Goal: Transaction & Acquisition: Book appointment/travel/reservation

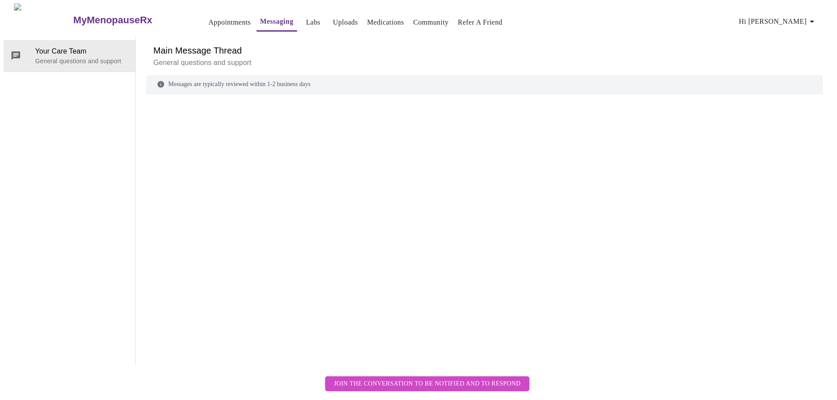
scroll to position [33, 0]
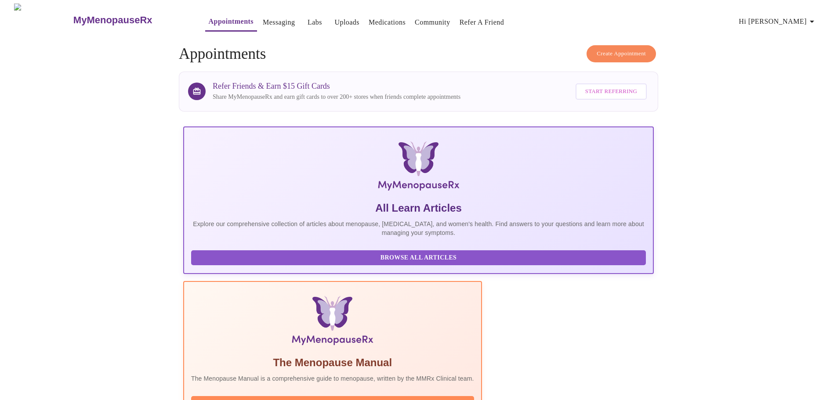
scroll to position [81, 0]
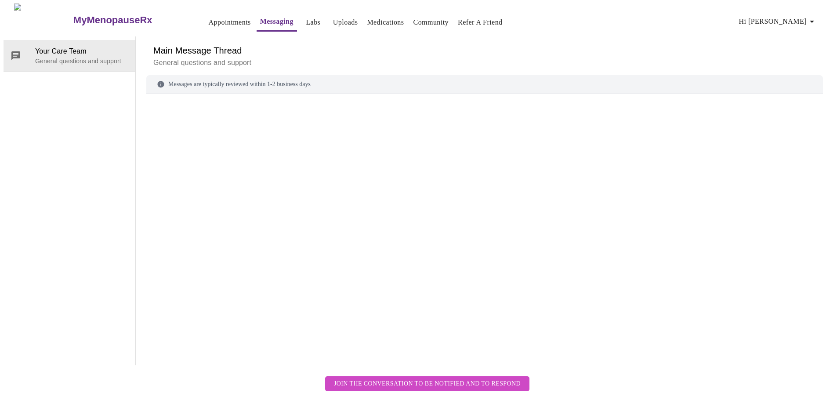
scroll to position [33, 0]
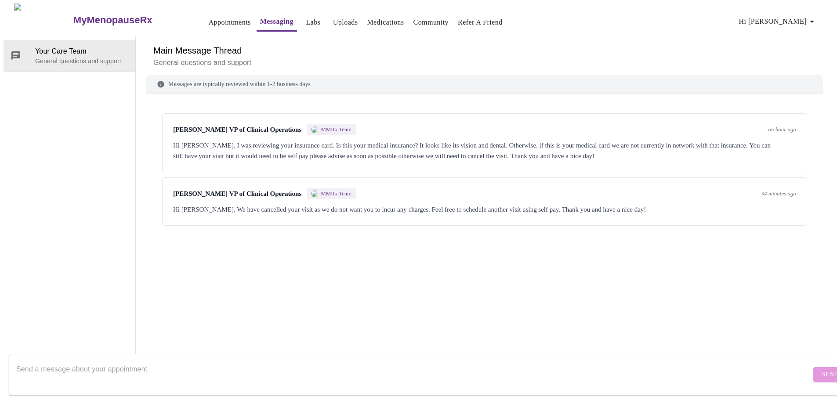
click at [209, 16] on link "Appointments" at bounding box center [230, 22] width 42 height 12
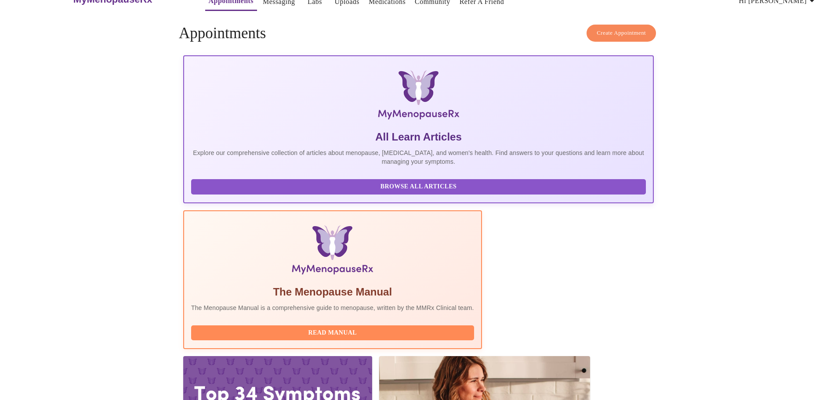
scroll to position [30, 0]
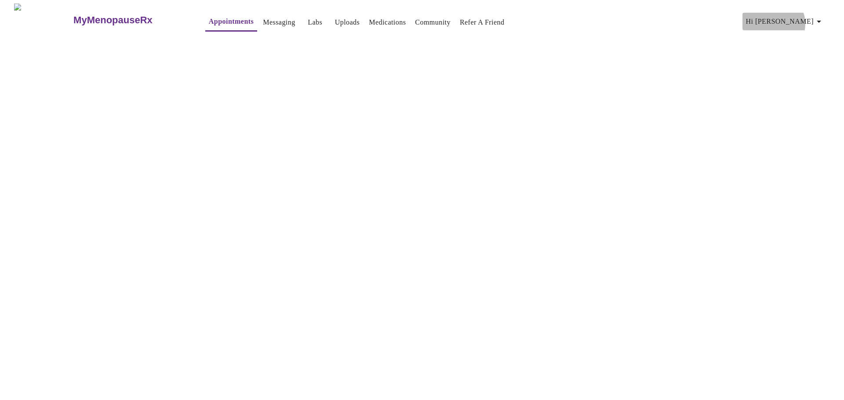
click at [808, 20] on span "Hi [PERSON_NAME]" at bounding box center [785, 21] width 78 height 12
click at [808, 21] on li "Settings" at bounding box center [804, 19] width 40 height 16
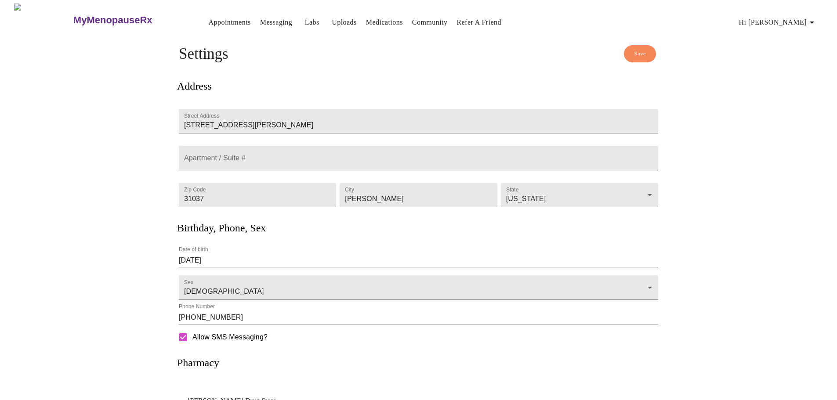
click at [638, 53] on span "Save" at bounding box center [640, 54] width 12 height 10
click at [637, 53] on h4 "Settings" at bounding box center [419, 54] width 480 height 18
click at [209, 17] on link "Appointments" at bounding box center [230, 22] width 42 height 12
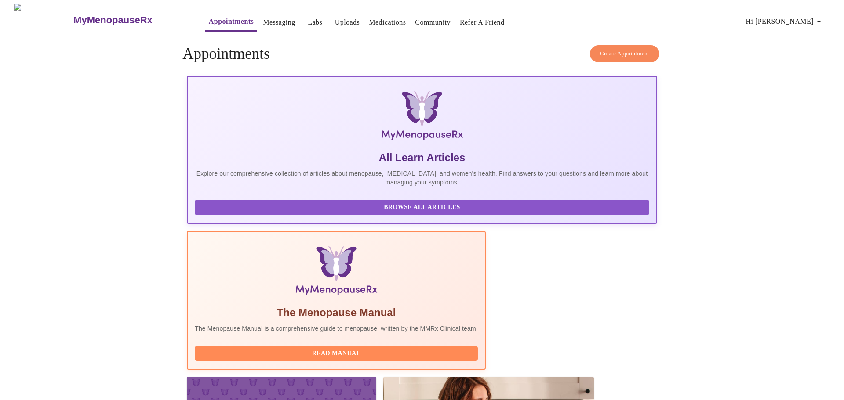
click at [630, 53] on span "Create Appointment" at bounding box center [624, 54] width 49 height 10
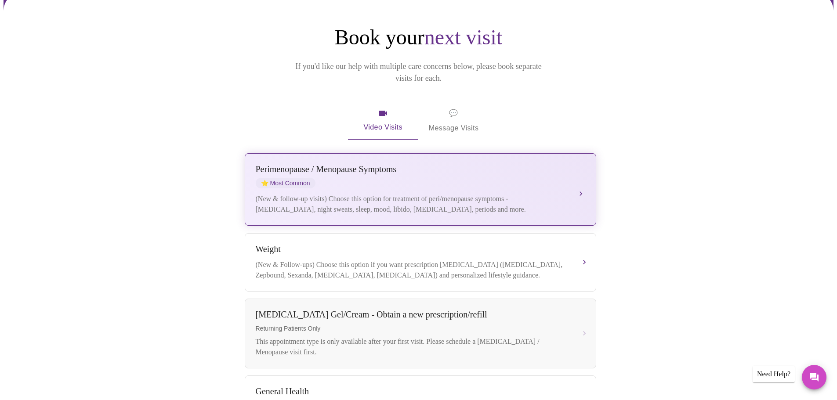
scroll to position [88, 0]
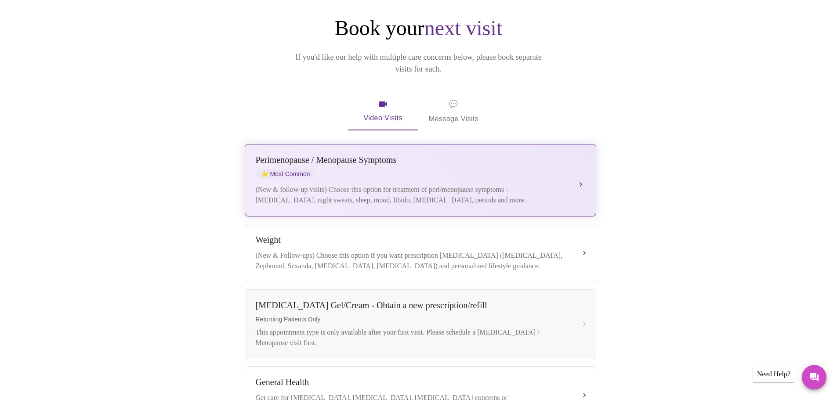
click at [431, 185] on div "(New & follow-up visits) Choose this option for treatment of peri/menopause sym…" at bounding box center [412, 195] width 312 height 21
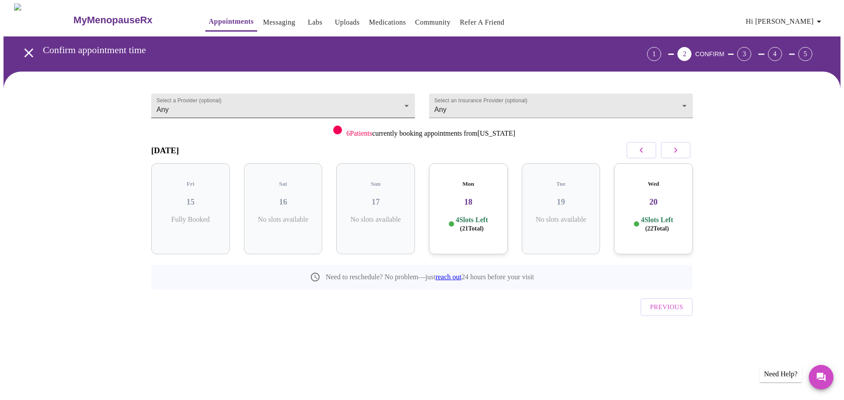
click at [198, 108] on body "MyMenopauseRx Appointments Messaging Labs Uploads Medications Community Refer a…" at bounding box center [422, 182] width 837 height 357
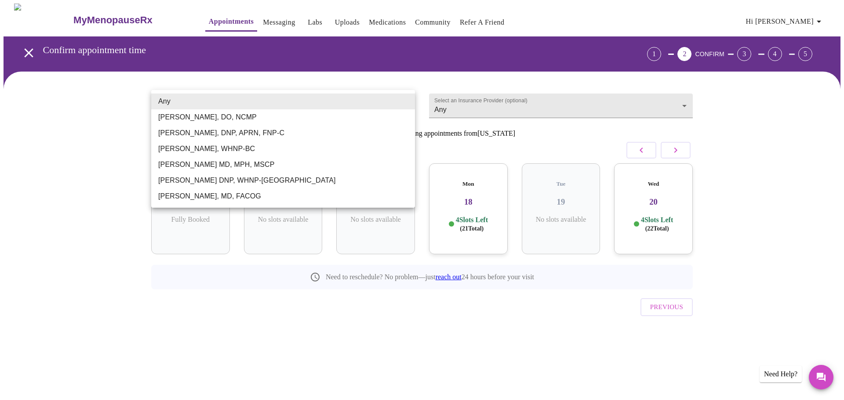
click at [200, 105] on li "Any" at bounding box center [283, 102] width 264 height 16
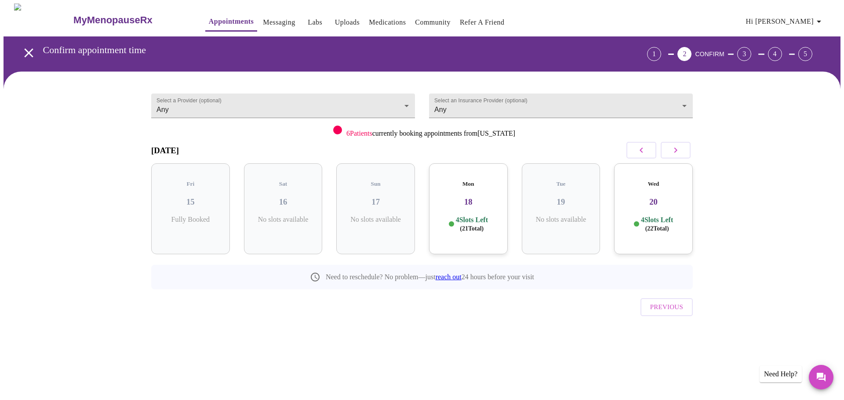
click at [473, 216] on p "4 Slots Left ( 21 Total)" at bounding box center [472, 224] width 32 height 17
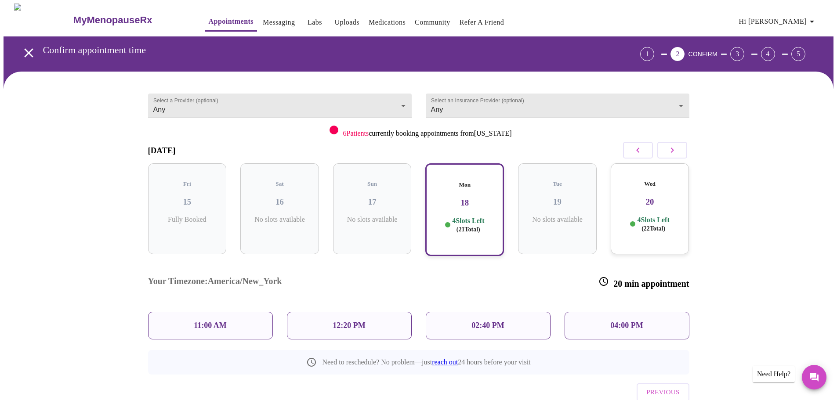
click at [199, 321] on p "11:00 AM" at bounding box center [210, 325] width 33 height 9
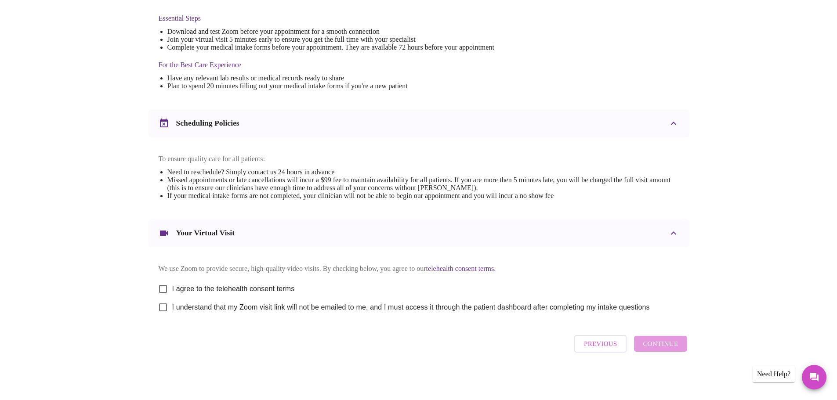
scroll to position [237, 0]
click at [164, 286] on input "I agree to the telehealth consent terms" at bounding box center [163, 289] width 18 height 18
checkbox input "true"
click at [163, 306] on input "I understand that my Zoom visit link will not be emailed to me, and I must acce…" at bounding box center [163, 307] width 18 height 18
checkbox input "true"
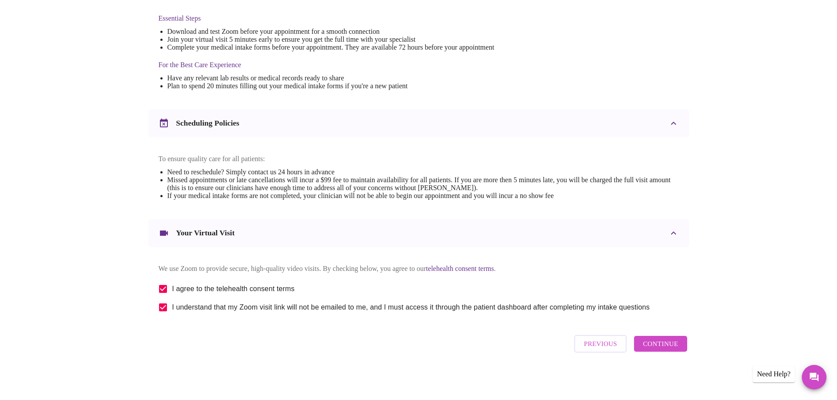
click at [658, 346] on span "Continue" at bounding box center [660, 343] width 35 height 11
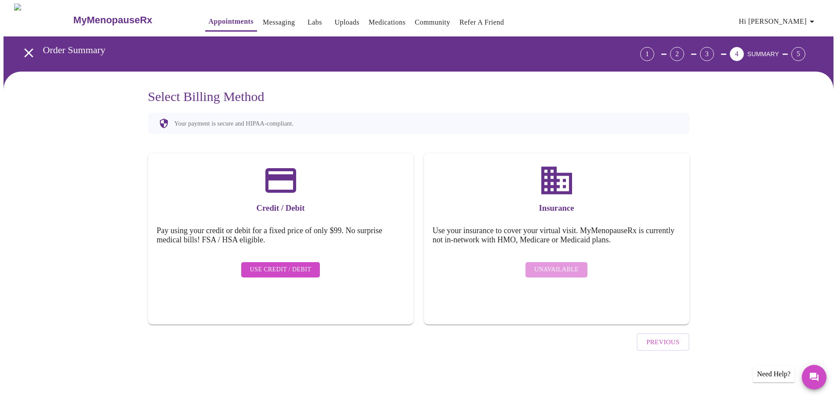
scroll to position [0, 0]
click at [571, 273] on div "Unavailable" at bounding box center [560, 270] width 248 height 24
click at [564, 263] on div "Unavailable" at bounding box center [560, 270] width 248 height 24
click at [810, 16] on span "Hi [PERSON_NAME]" at bounding box center [785, 21] width 78 height 12
click at [795, 33] on li "Billing" at bounding box center [804, 34] width 40 height 16
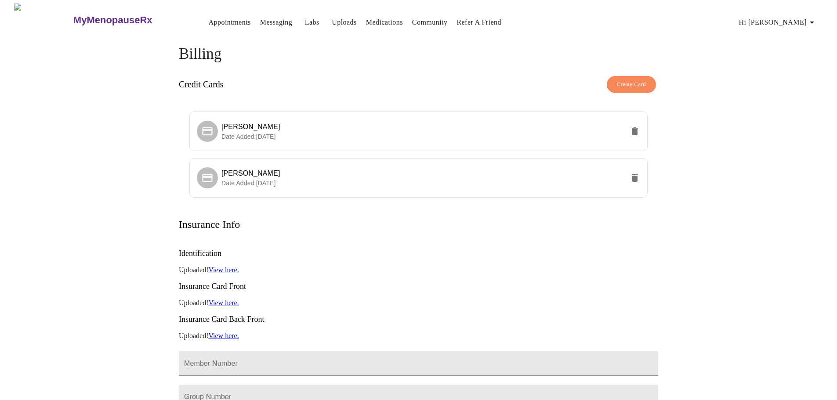
click at [224, 266] on link "View here." at bounding box center [223, 269] width 30 height 7
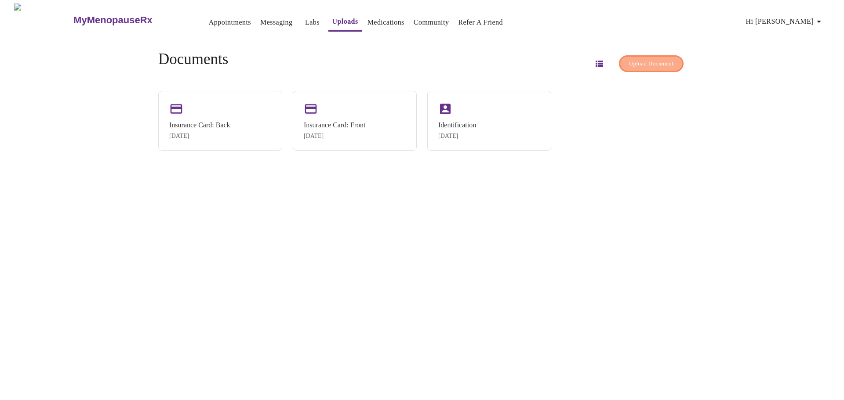
click at [640, 61] on span "Upload Document" at bounding box center [651, 64] width 44 height 10
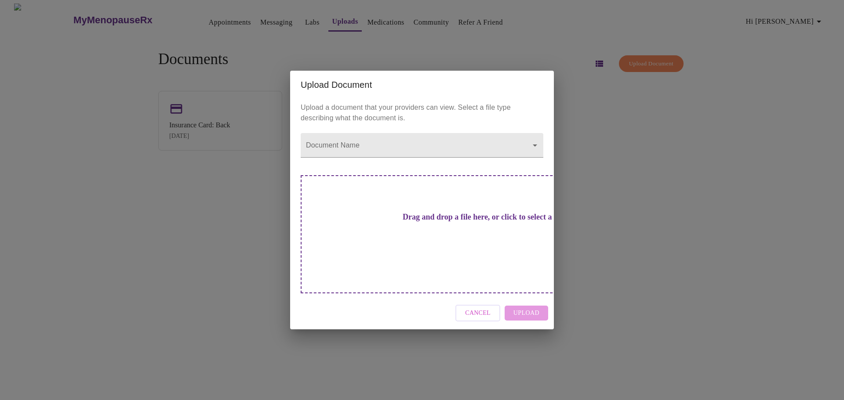
click at [457, 222] on h3 "Drag and drop a file here, or click to select a file" at bounding box center [483, 217] width 243 height 9
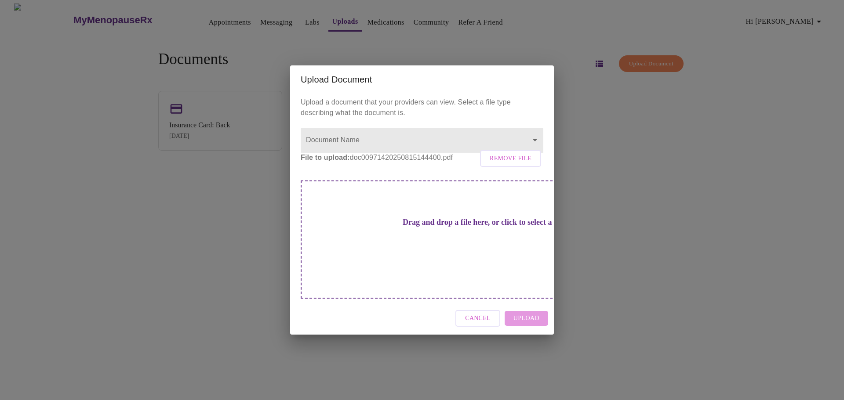
click at [524, 313] on div "Cancel Upload" at bounding box center [422, 318] width 264 height 33
click at [396, 163] on p "File to upload: doc00971420250815144400.pdf Remove File" at bounding box center [422, 158] width 243 height 11
click at [523, 310] on div "Cancel Upload" at bounding box center [422, 318] width 264 height 33
click at [517, 164] on span "Remove File" at bounding box center [511, 158] width 42 height 11
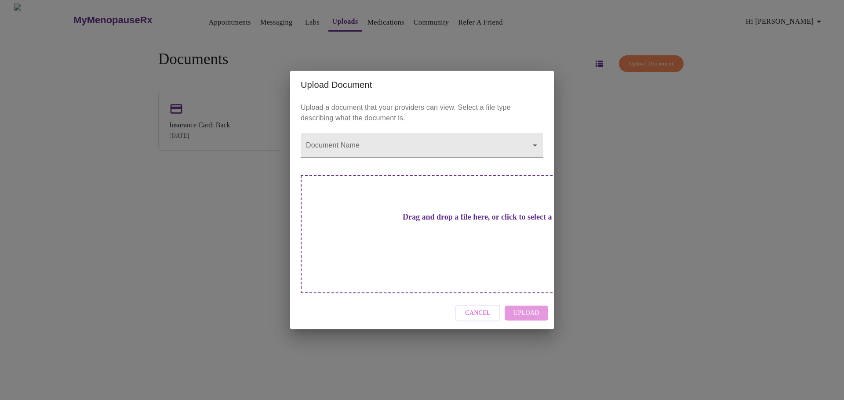
click at [495, 305] on button "Cancel" at bounding box center [477, 313] width 45 height 17
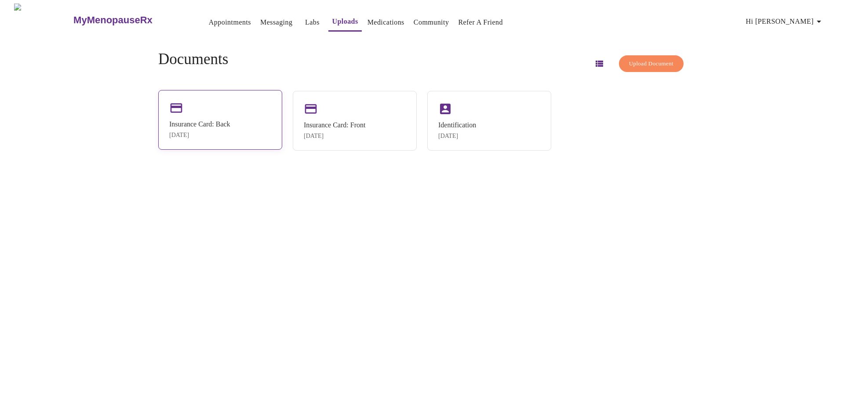
drag, startPoint x: 222, startPoint y: 129, endPoint x: 191, endPoint y: 127, distance: 31.2
click at [191, 127] on div "Insurance Card: Back" at bounding box center [199, 124] width 61 height 8
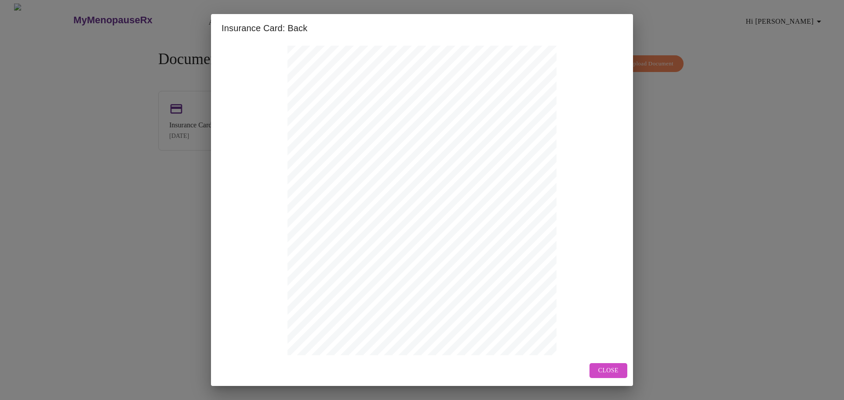
click at [617, 377] on button "Close" at bounding box center [608, 371] width 38 height 15
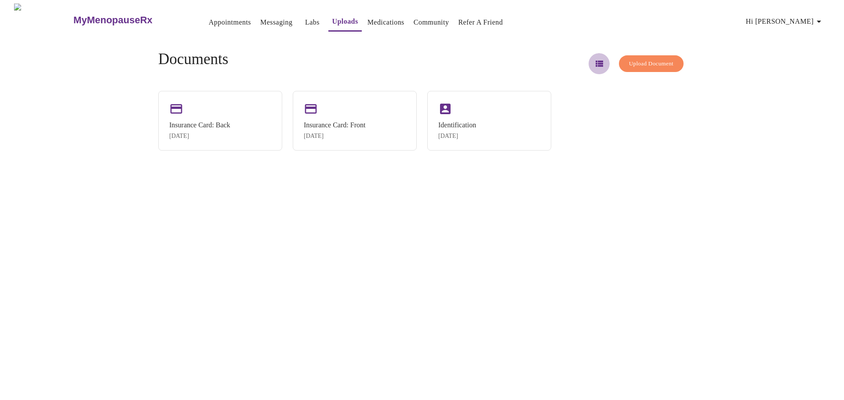
click at [596, 62] on icon "button" at bounding box center [599, 64] width 7 height 6
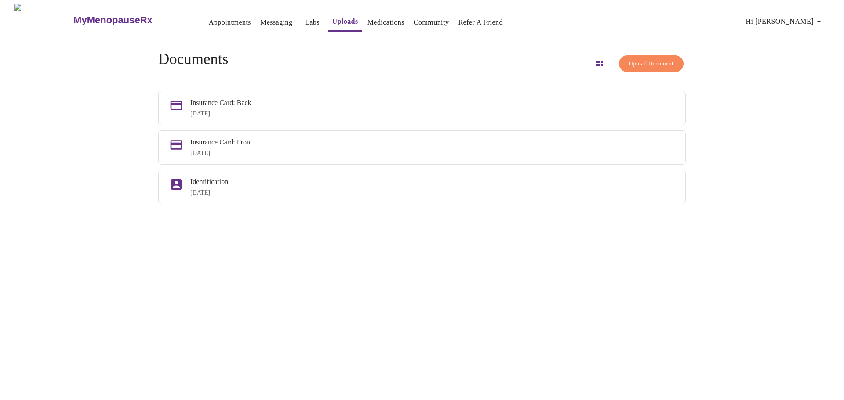
drag, startPoint x: 242, startPoint y: 98, endPoint x: 104, endPoint y: 127, distance: 141.6
click at [104, 127] on div "MyMenopauseRx Appointments Messaging Labs Uploads Medications Community Refer a…" at bounding box center [422, 204] width 837 height 400
click at [305, 17] on link "Labs" at bounding box center [312, 22] width 15 height 12
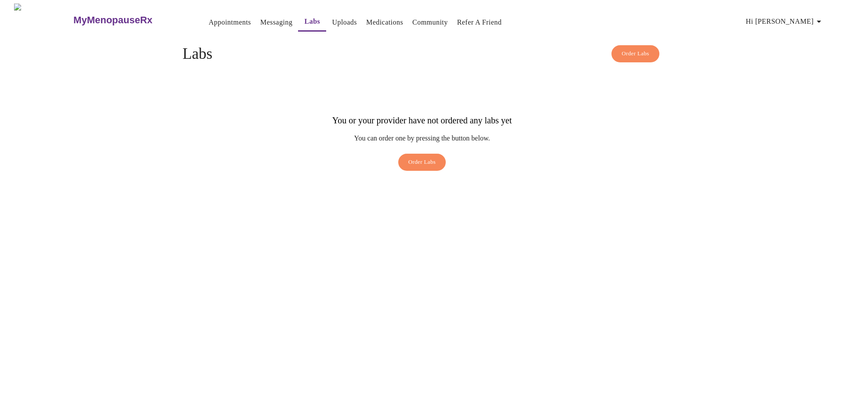
click at [216, 17] on link "Appointments" at bounding box center [230, 22] width 42 height 12
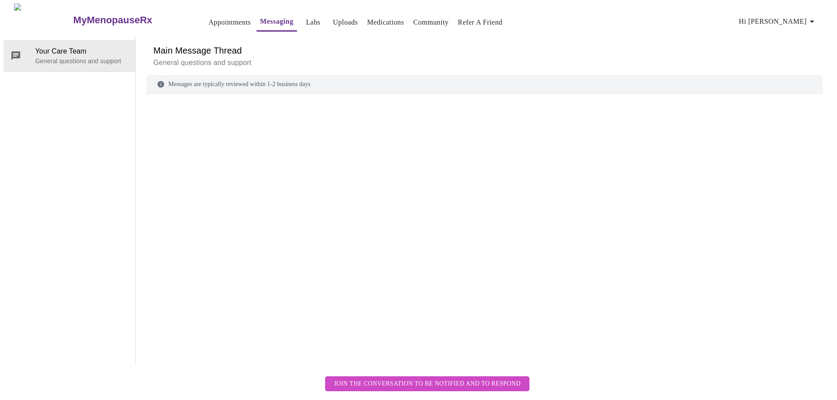
scroll to position [33, 0]
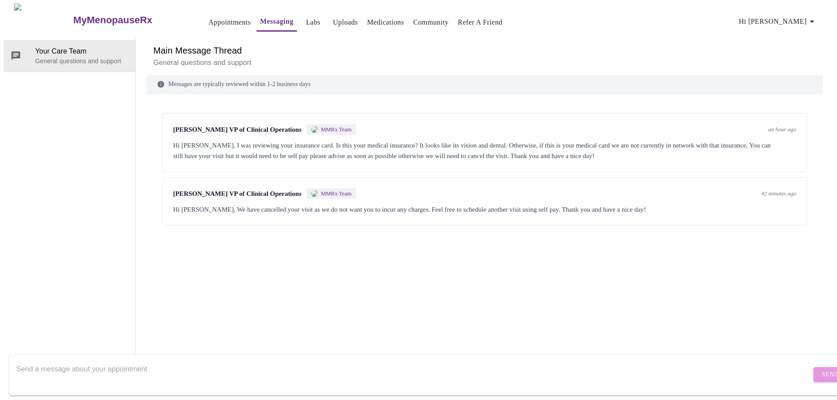
click at [325, 126] on span "MMRx Team" at bounding box center [336, 129] width 31 height 7
click at [208, 126] on span "[PERSON_NAME] VP of Clinical Operations" at bounding box center [237, 129] width 128 height 7
click at [215, 140] on div "Hi [PERSON_NAME], I was reviewing your insurance card. Is this your medical ins…" at bounding box center [484, 150] width 623 height 21
click at [788, 126] on span "an hour ago" at bounding box center [782, 129] width 28 height 7
click at [739, 126] on div "Michelle Corcoran VP of Clinical Operations MMRx Team an hour ago Hi Jennifer, …" at bounding box center [484, 142] width 645 height 59
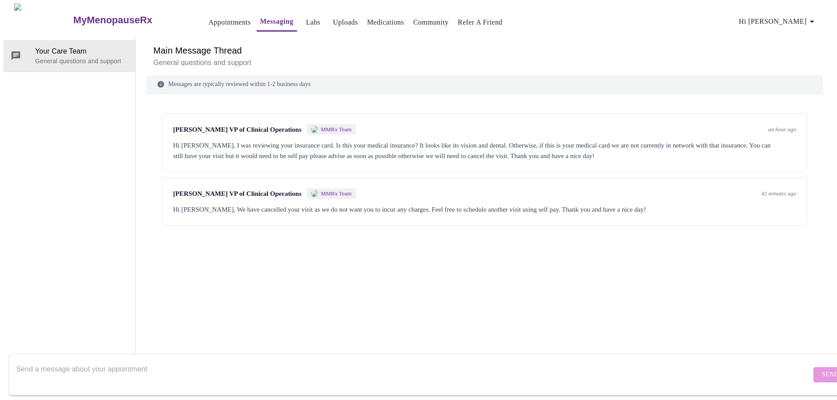
click at [725, 140] on div "Hi Jennifer, I was reviewing your insurance card. Is this your medical insuranc…" at bounding box center [484, 150] width 623 height 21
click at [212, 19] on link "Appointments" at bounding box center [230, 22] width 42 height 12
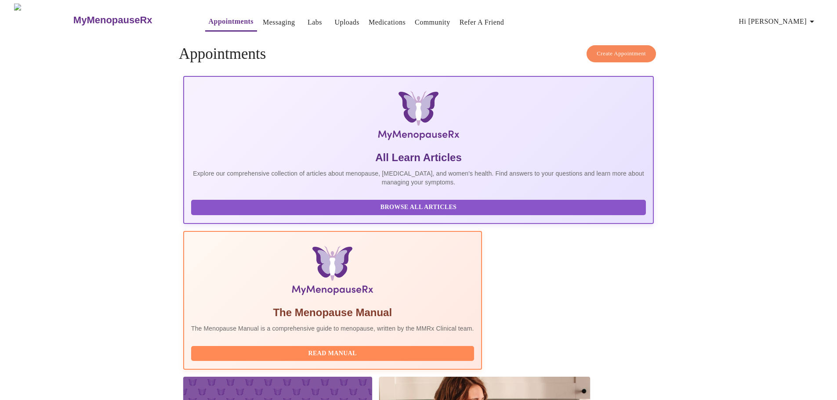
scroll to position [30, 0]
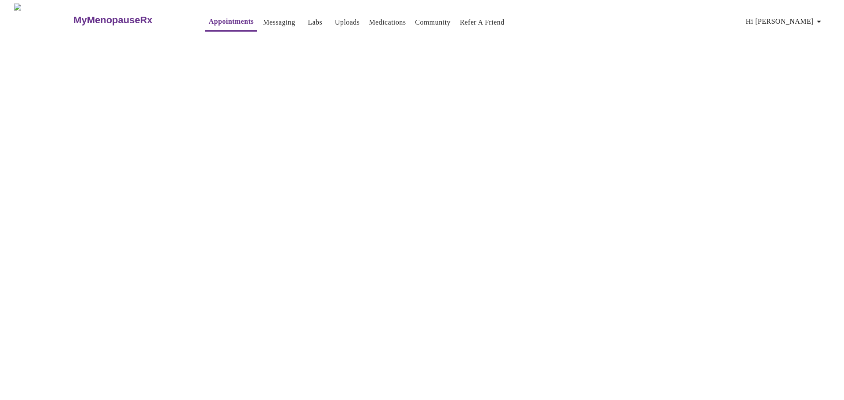
click at [787, 16] on span "Hi [PERSON_NAME]" at bounding box center [785, 21] width 78 height 12
click at [800, 22] on li "Settings" at bounding box center [804, 19] width 40 height 16
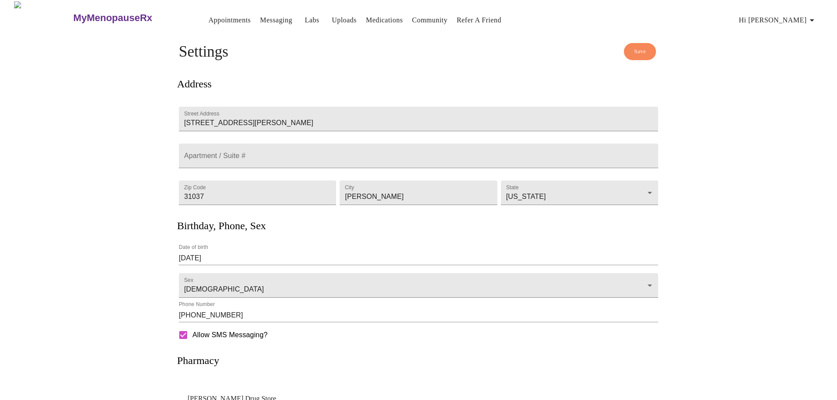
scroll to position [1, 0]
click at [332, 15] on link "Uploads" at bounding box center [344, 21] width 25 height 12
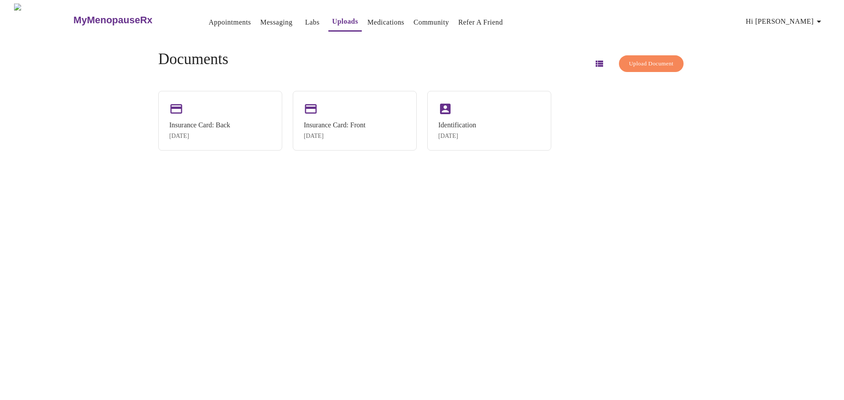
click at [630, 64] on span "Upload Document" at bounding box center [651, 64] width 44 height 10
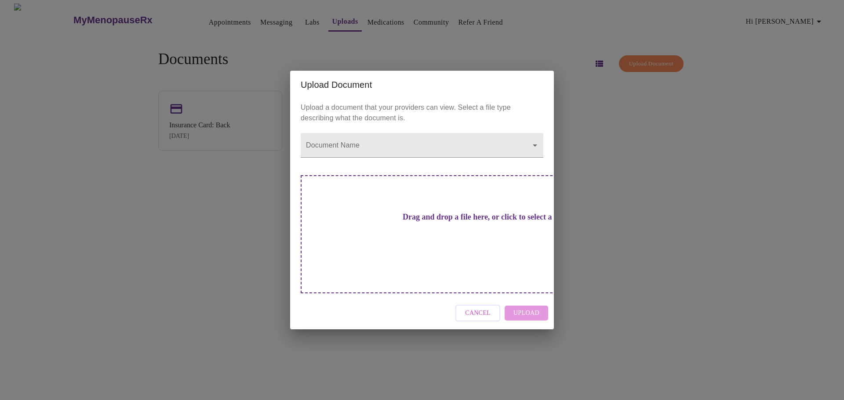
click at [444, 222] on h3 "Drag and drop a file here, or click to select a file" at bounding box center [483, 217] width 243 height 9
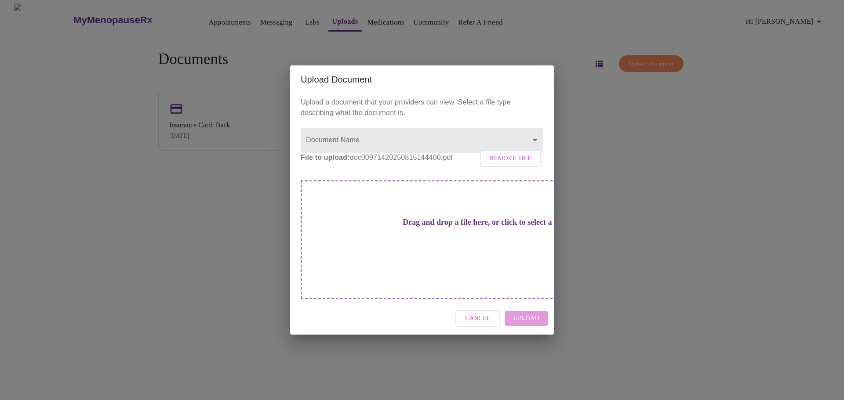
click at [525, 309] on div "Cancel Upload" at bounding box center [422, 318] width 264 height 33
click at [488, 313] on span "Cancel" at bounding box center [477, 318] width 25 height 11
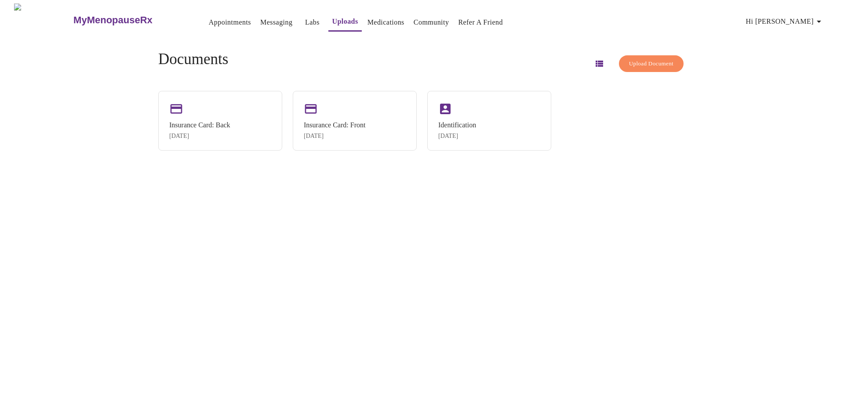
click at [818, 19] on icon "button" at bounding box center [819, 21] width 11 height 11
click at [811, 68] on li "Log out" at bounding box center [804, 66] width 40 height 16
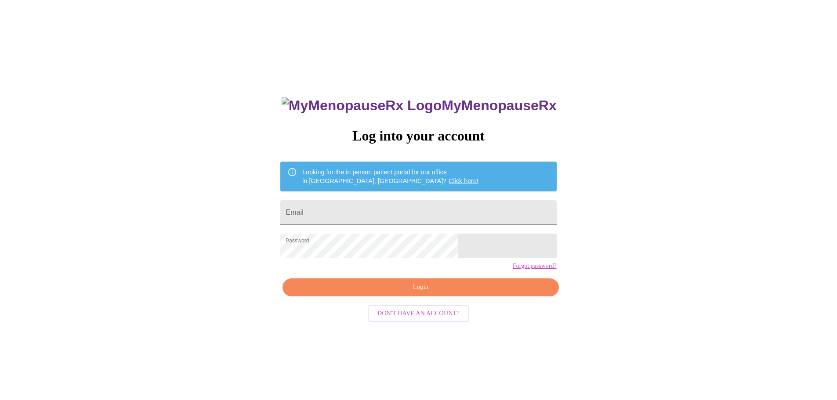
click at [414, 293] on span "Login" at bounding box center [421, 287] width 256 height 11
click at [350, 207] on input "Email" at bounding box center [418, 212] width 276 height 25
type input "[EMAIL_ADDRESS][DOMAIN_NAME]"
click at [359, 297] on button "Login" at bounding box center [421, 288] width 276 height 18
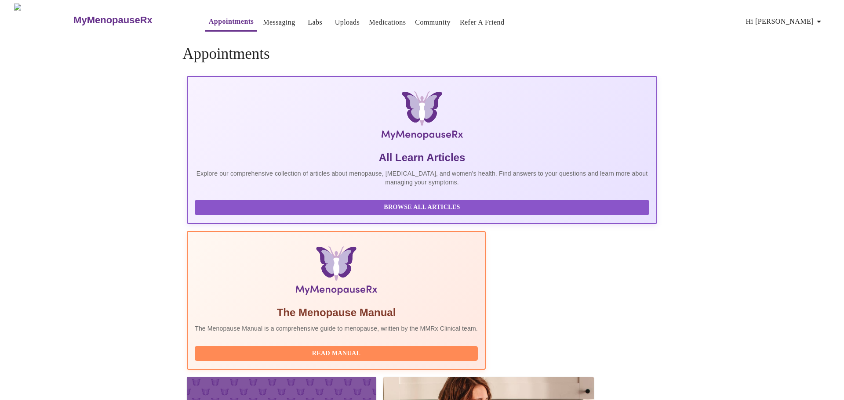
click at [619, 53] on span "Create Appointment" at bounding box center [624, 54] width 49 height 10
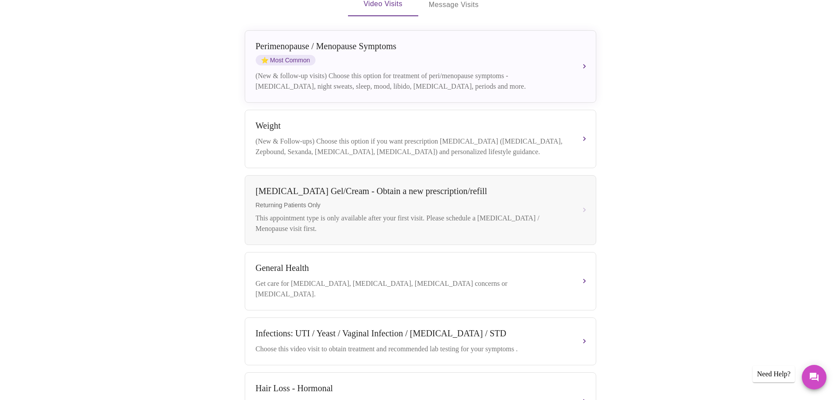
scroll to position [185, 0]
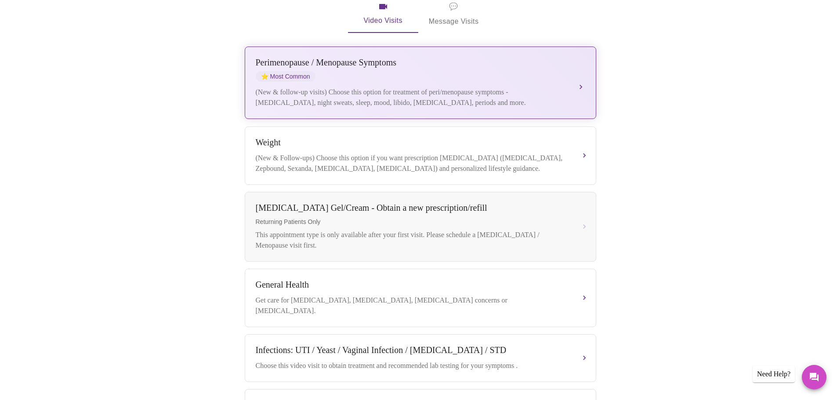
click at [498, 87] on div "(New & follow-up visits) Choose this option for treatment of peri/menopause sym…" at bounding box center [412, 97] width 312 height 21
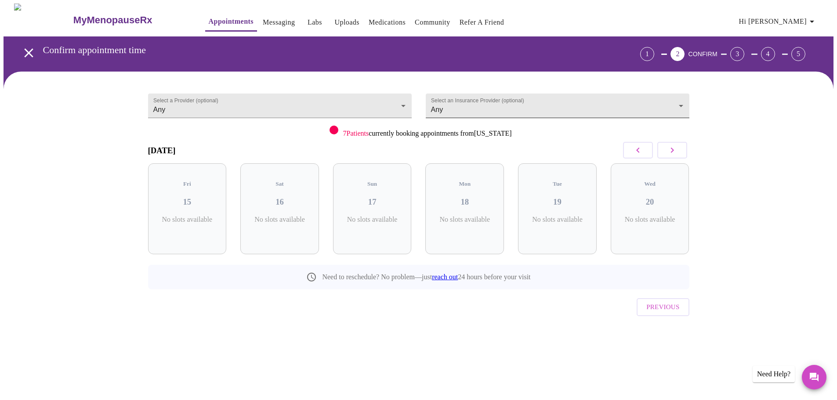
scroll to position [0, 0]
click at [472, 199] on h3 "18" at bounding box center [468, 202] width 65 height 10
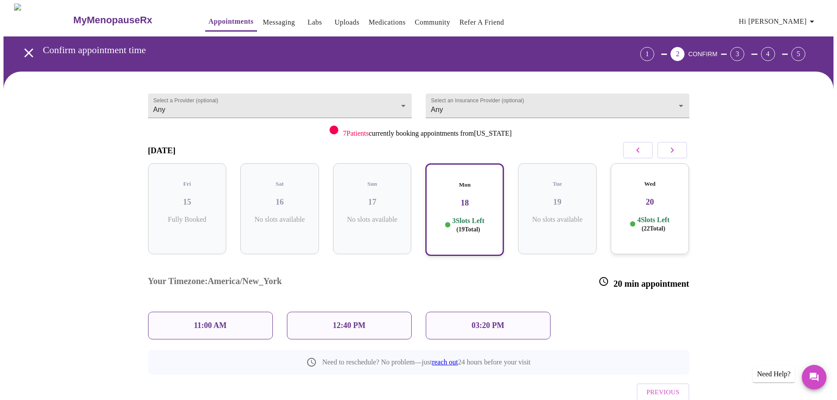
click at [215, 321] on p "11:00 AM" at bounding box center [210, 325] width 33 height 9
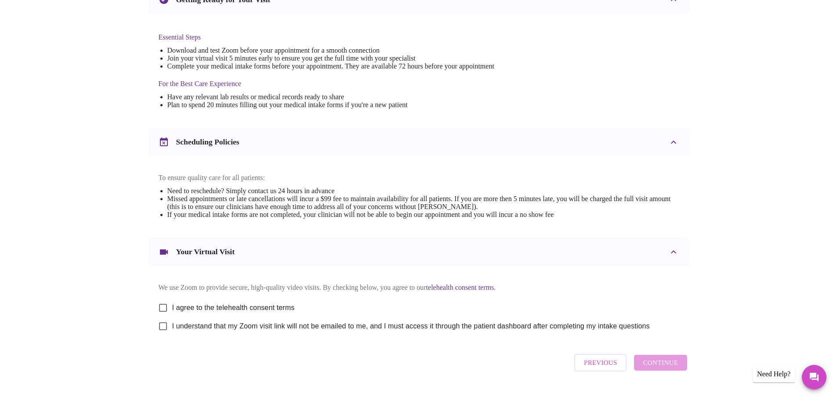
scroll to position [237, 0]
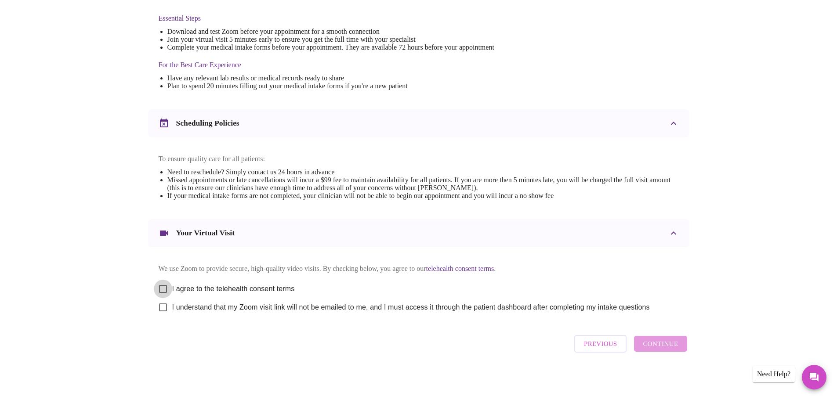
click at [166, 286] on input "I agree to the telehealth consent terms" at bounding box center [163, 289] width 18 height 18
checkbox input "true"
click at [164, 306] on input "I understand that my Zoom visit link will not be emailed to me, and I must acce…" at bounding box center [163, 307] width 18 height 18
checkbox input "true"
click at [669, 345] on span "Continue" at bounding box center [660, 343] width 35 height 11
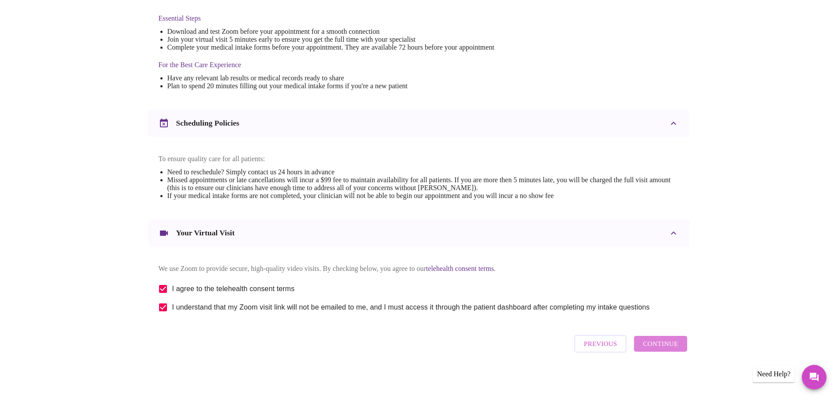
scroll to position [0, 0]
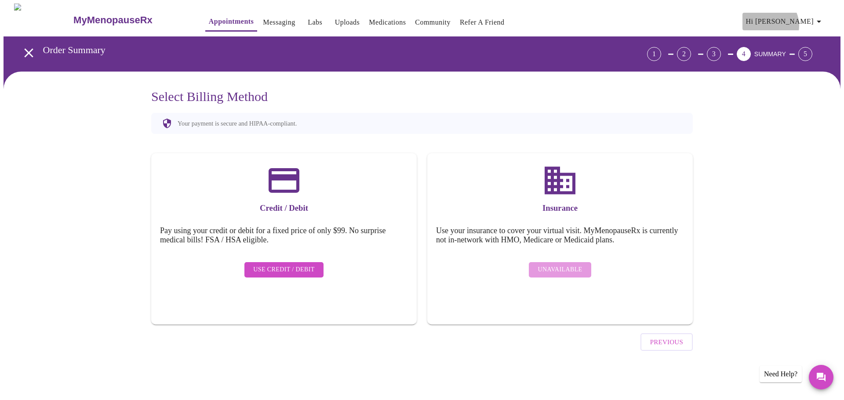
click at [801, 22] on span "Hi [PERSON_NAME]" at bounding box center [785, 21] width 78 height 12
click at [806, 62] on li "Log out" at bounding box center [804, 66] width 40 height 16
